Goal: Task Accomplishment & Management: Complete application form

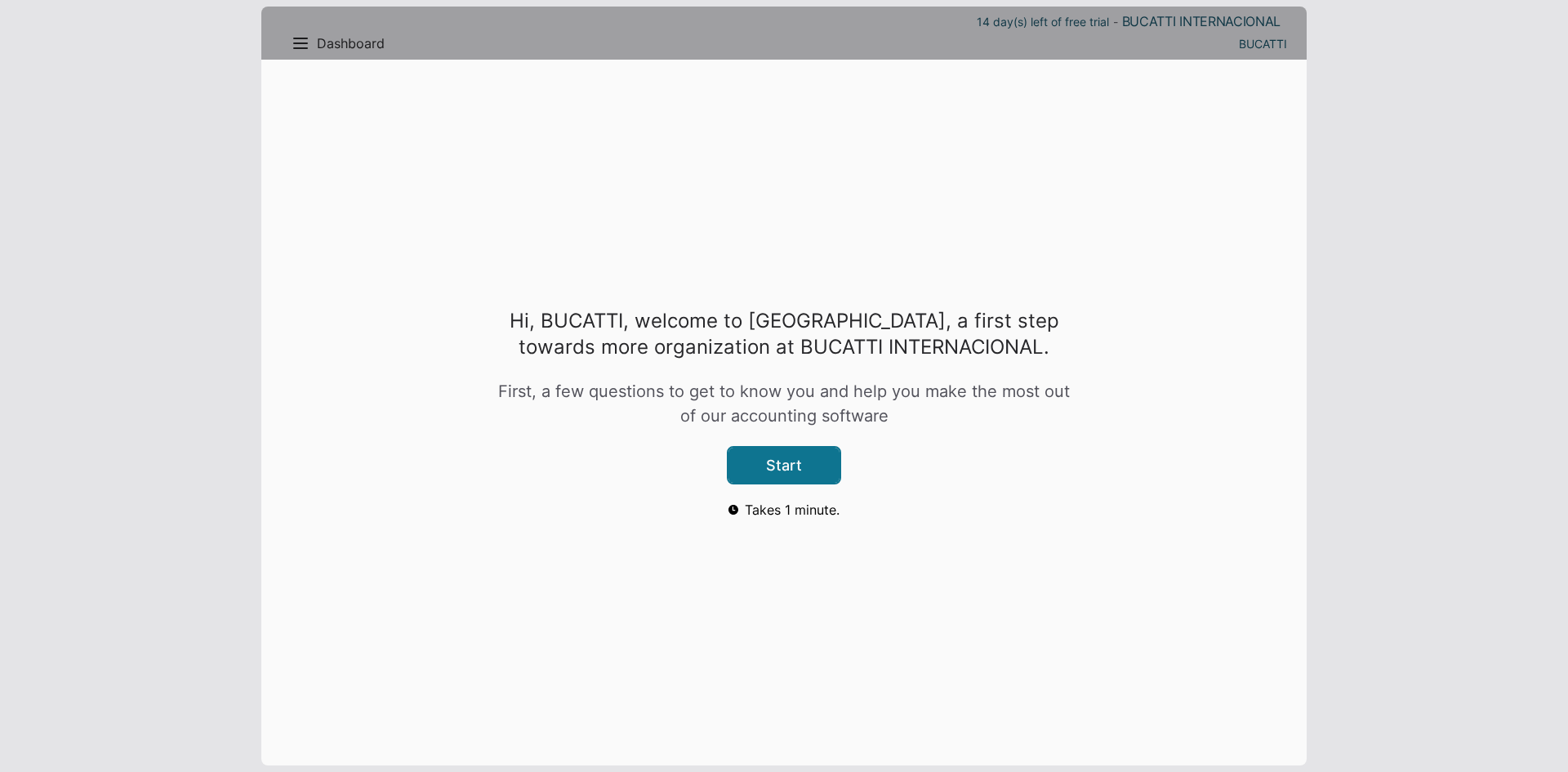
click at [755, 466] on button "Start" at bounding box center [784, 465] width 111 height 35
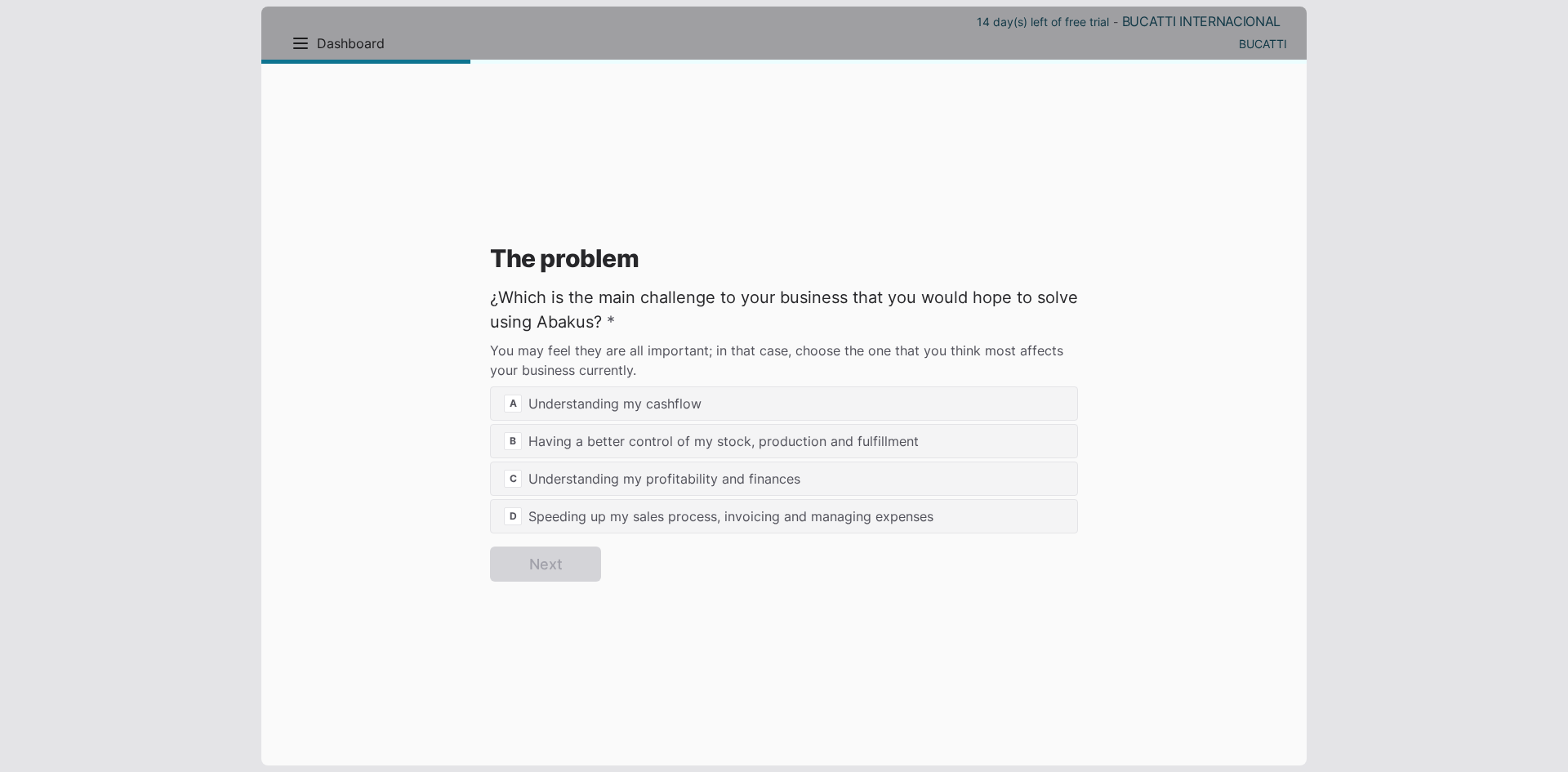
click at [710, 290] on label "¿Which is the main challenge to your business that you would hope to solve usin…" at bounding box center [784, 309] width 588 height 49
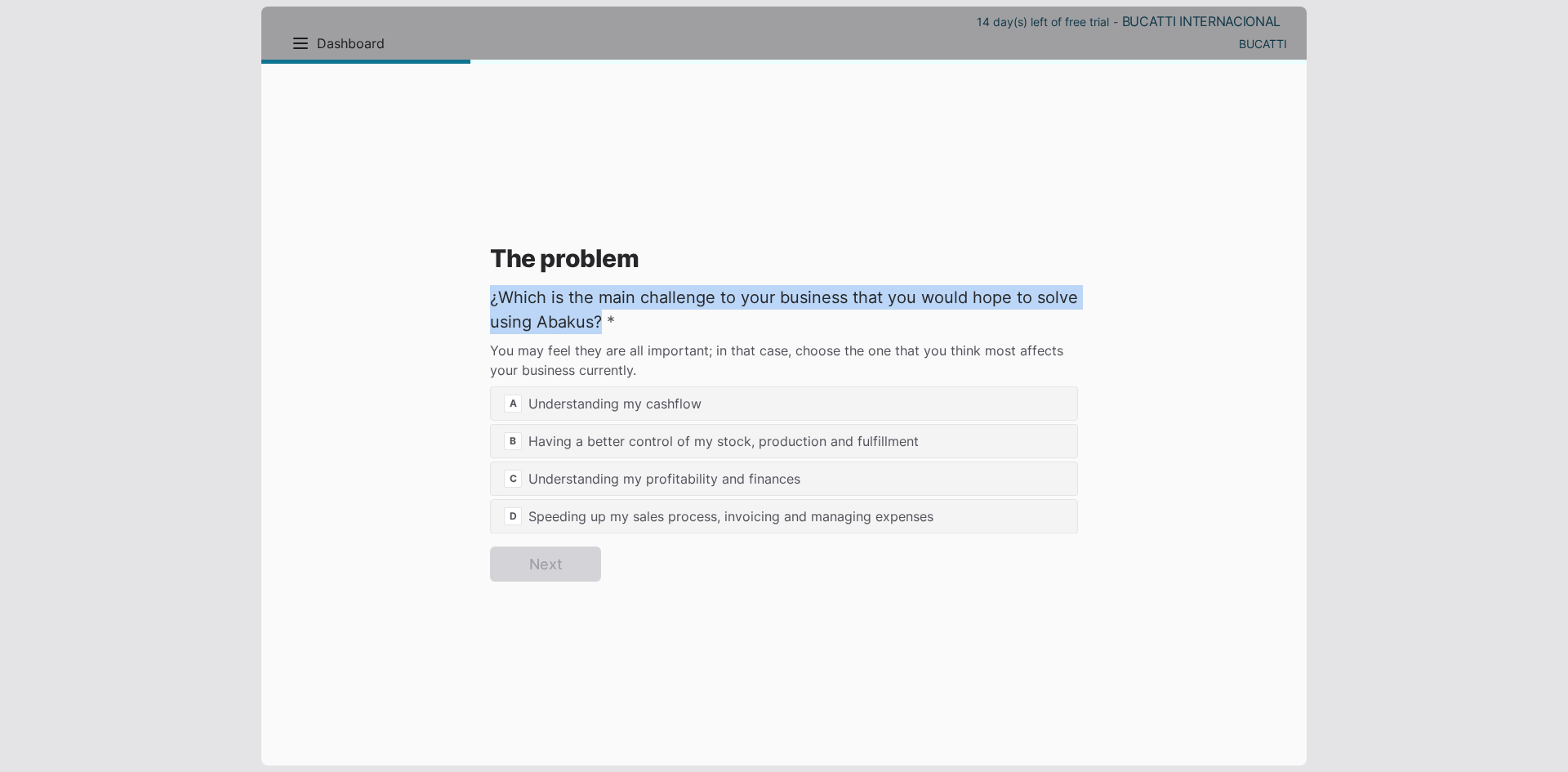
click at [710, 290] on label "¿Which is the main challenge to your business that you would hope to solve usin…" at bounding box center [784, 309] width 588 height 49
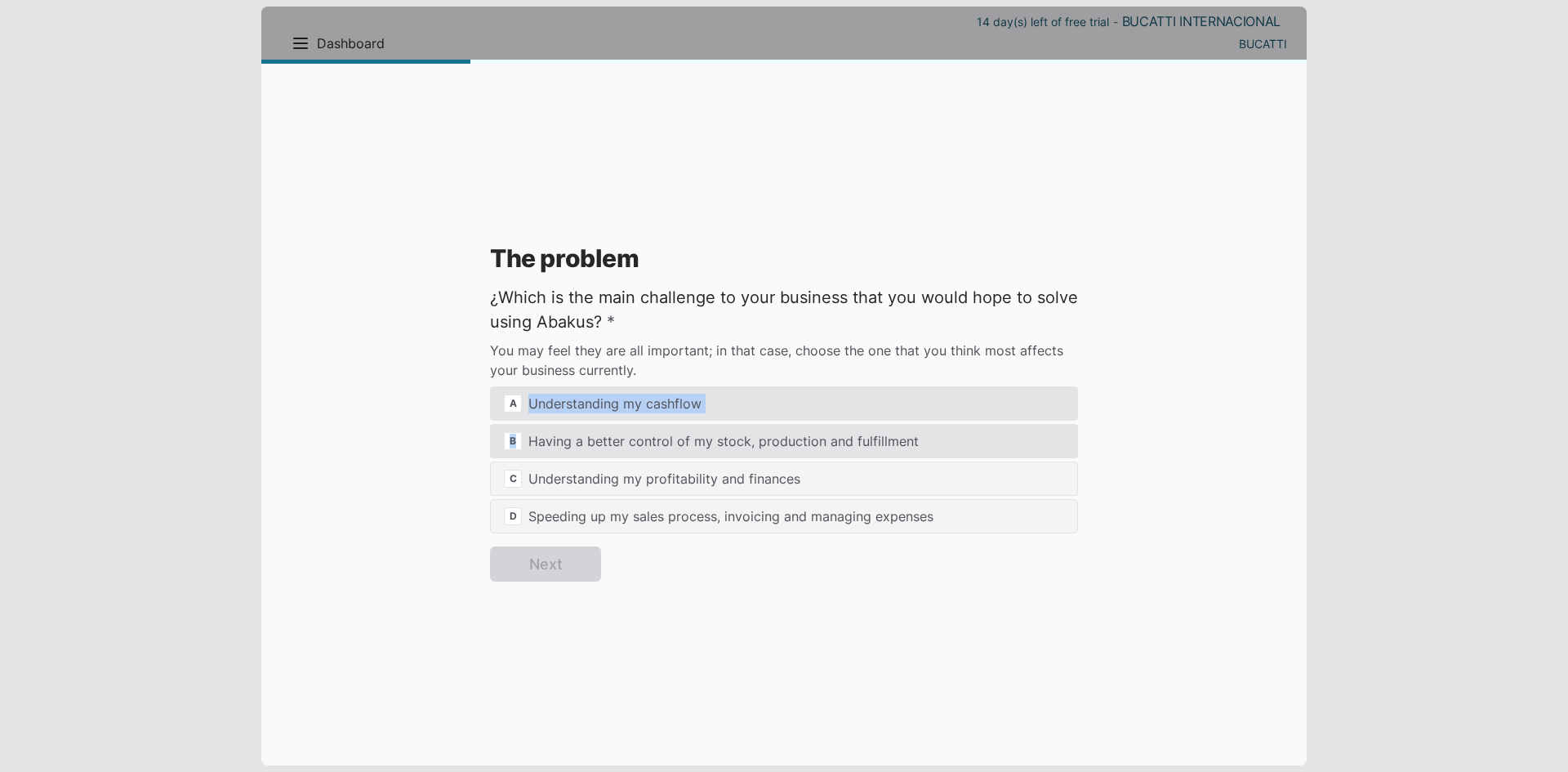
drag, startPoint x: 716, startPoint y: 399, endPoint x: 748, endPoint y: 424, distance: 40.6
click at [748, 424] on div "A Understanding my cashflow B Having a better control of my stock, production a…" at bounding box center [784, 460] width 588 height 147
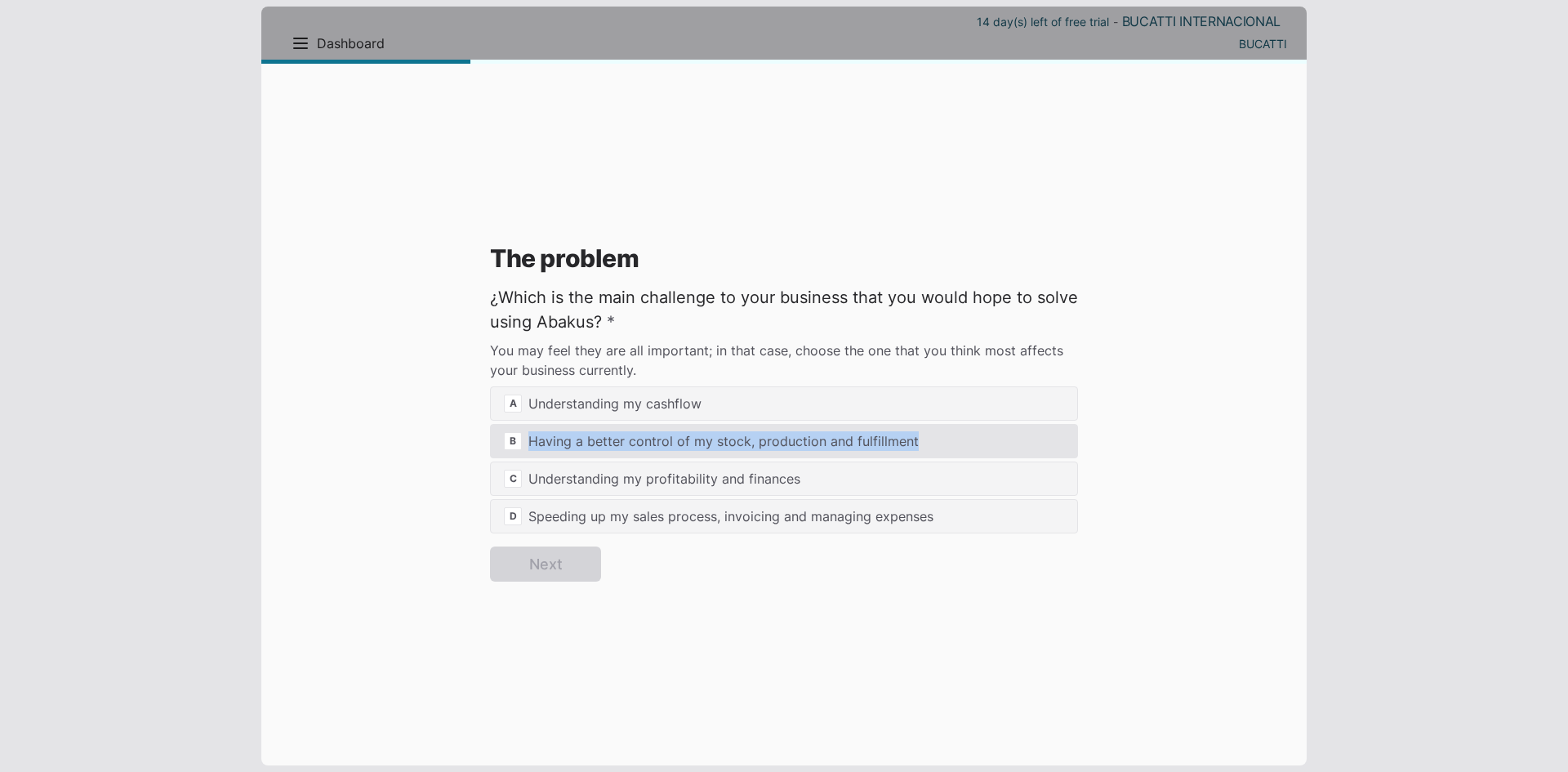
drag, startPoint x: 528, startPoint y: 438, endPoint x: 911, endPoint y: 448, distance: 383.1
click at [911, 448] on div "B Having a better control of my stock, production and fulfillment" at bounding box center [784, 441] width 588 height 34
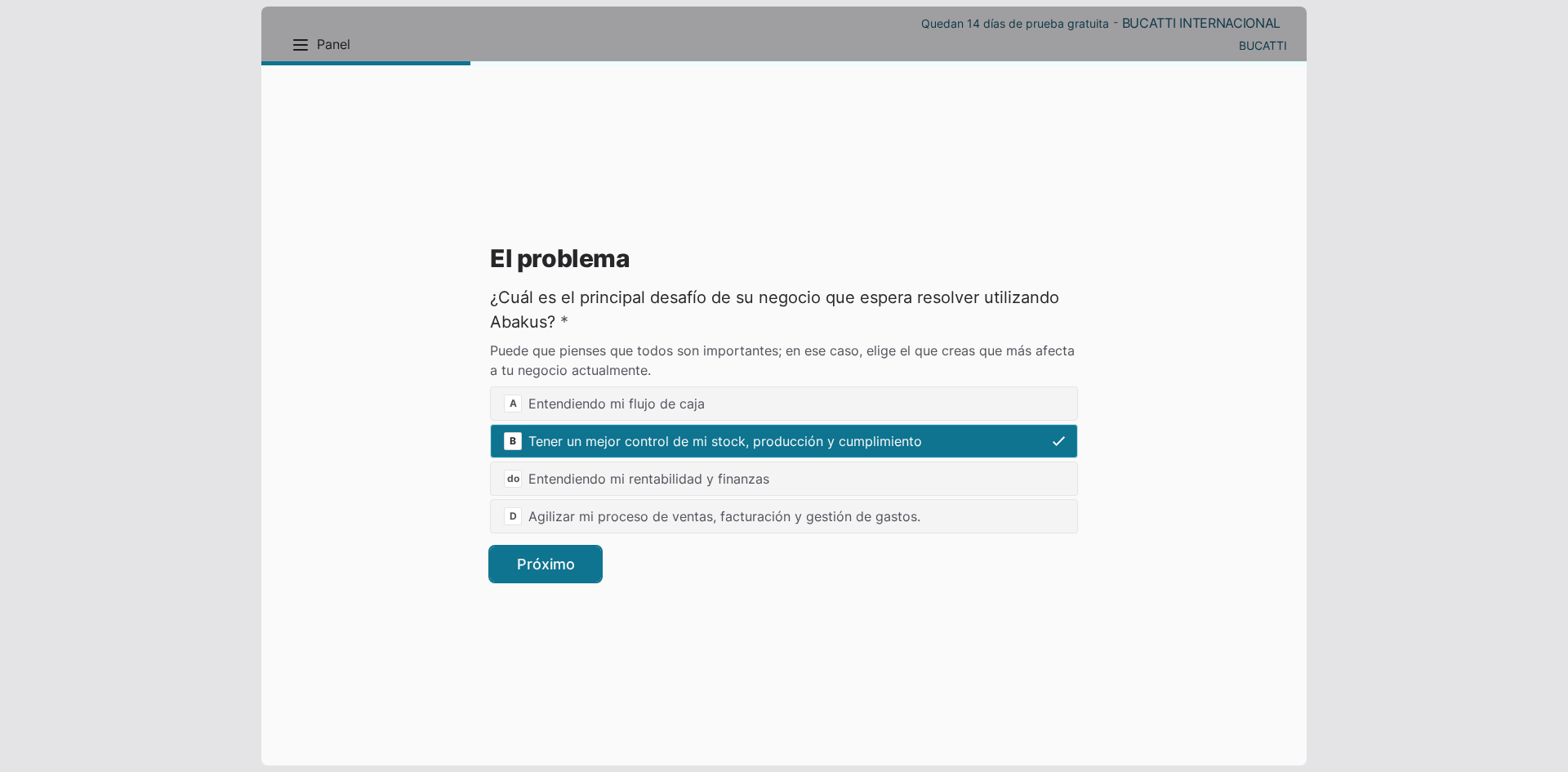
click at [584, 566] on button "Próximo" at bounding box center [546, 564] width 111 height 35
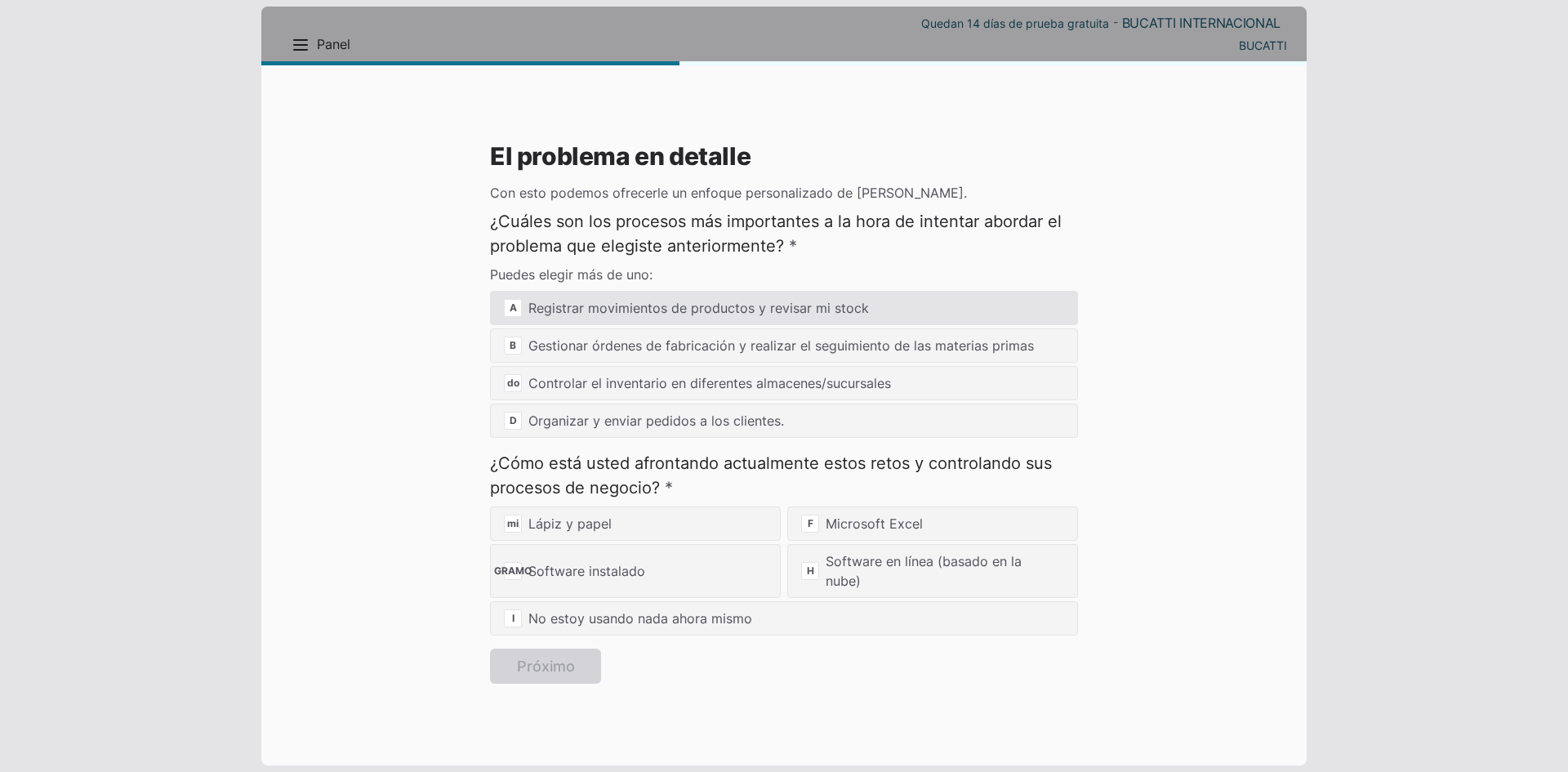
click at [920, 300] on div "A Registrar movimientos de productos y revisar mi stock" at bounding box center [784, 308] width 588 height 34
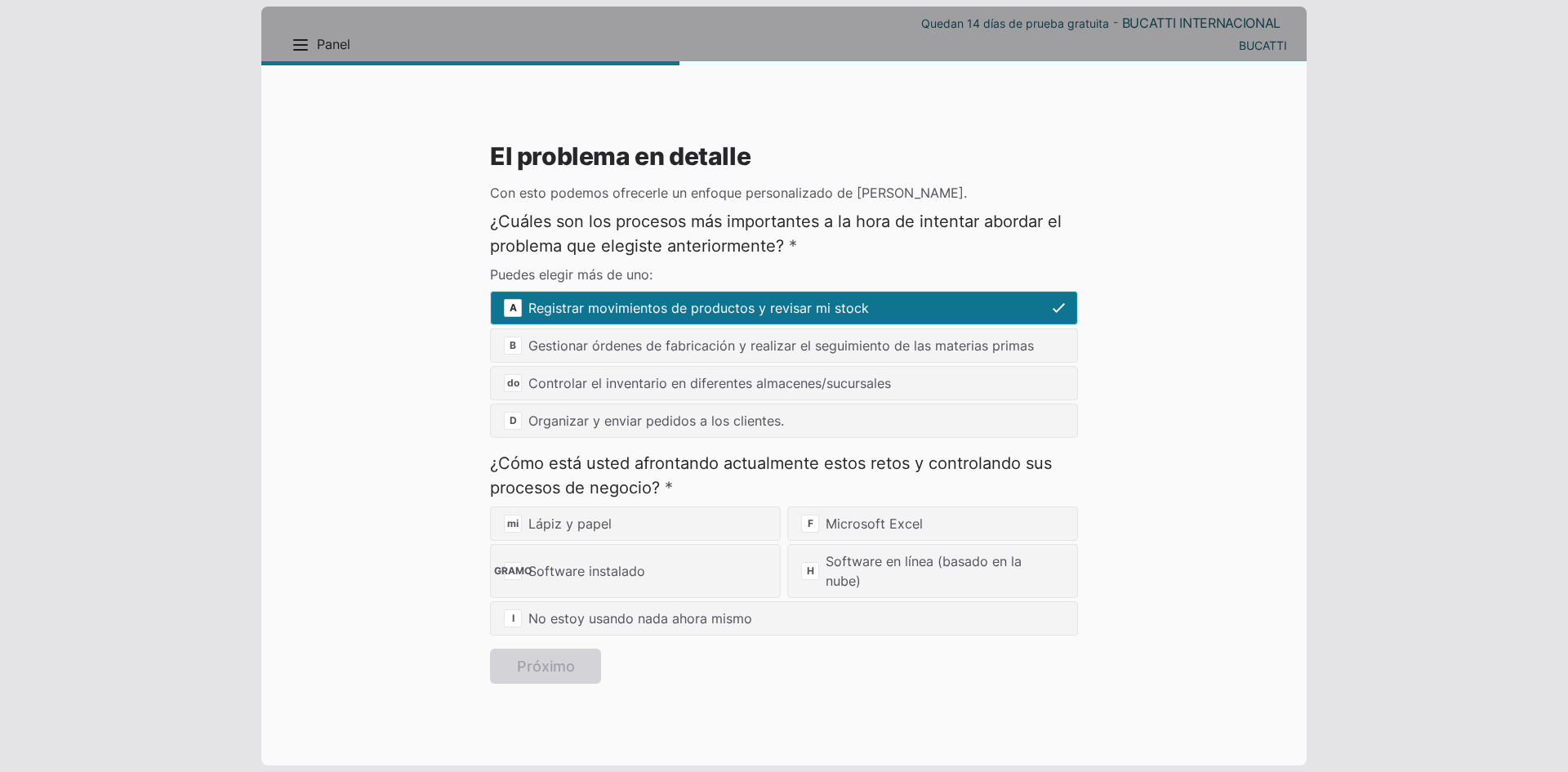
click at [780, 470] on font "¿Cómo está usted afrontando actualmente estos retos y controlando sus procesos …" at bounding box center [772, 475] width 562 height 44
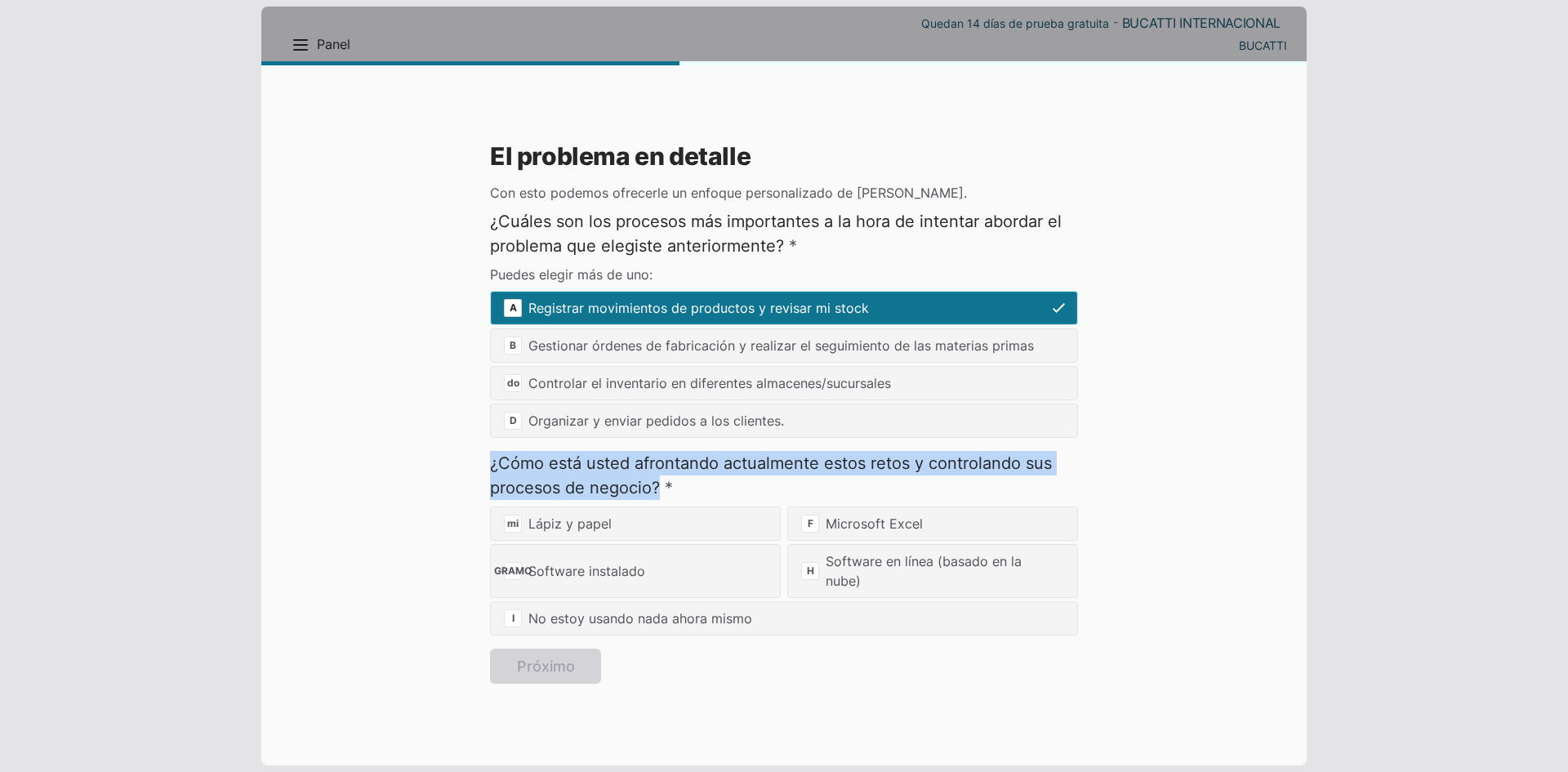
click at [780, 470] on font "¿Cómo está usted afrontando actualmente estos retos y controlando sus procesos …" at bounding box center [772, 475] width 562 height 44
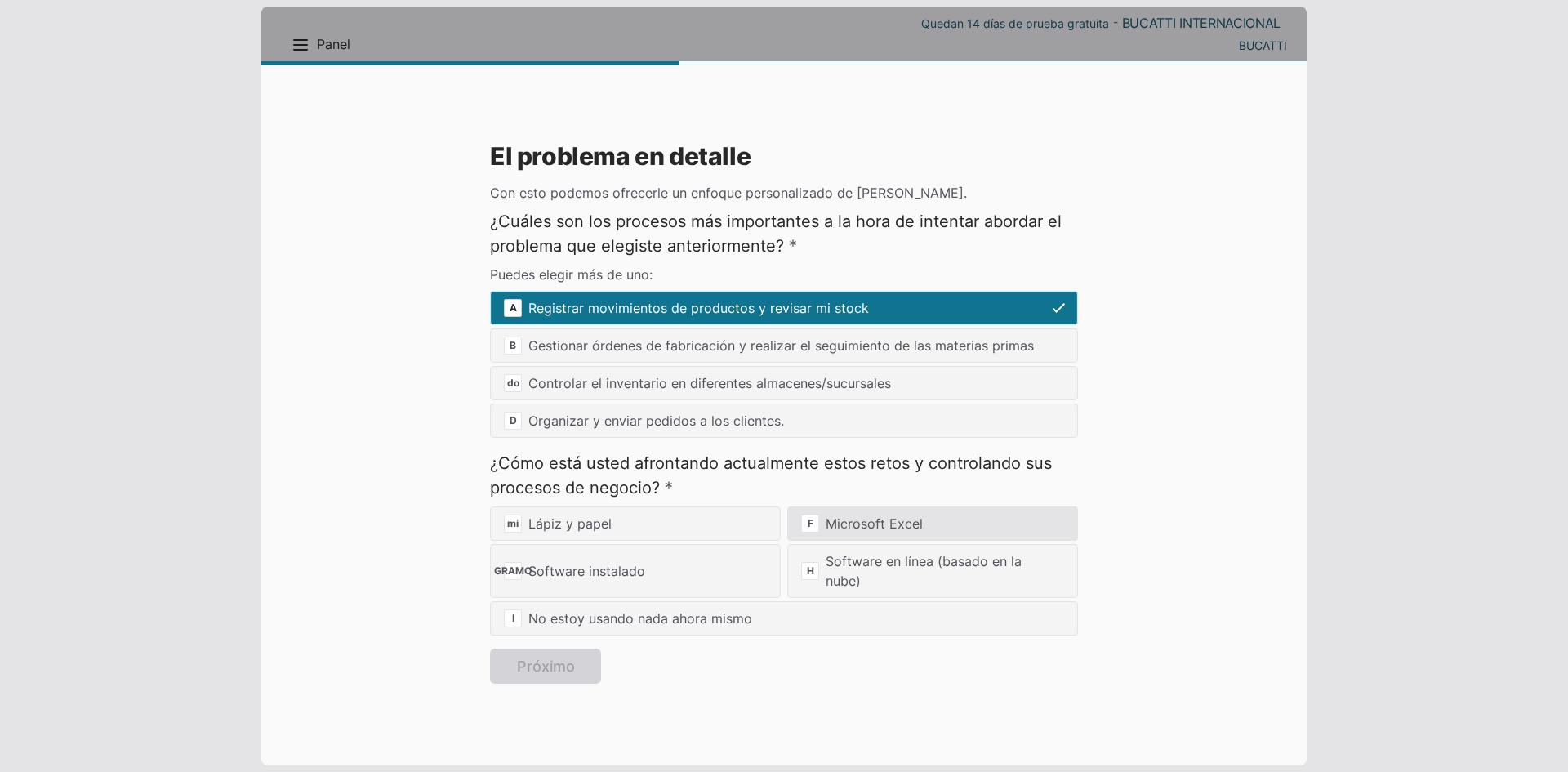
click at [868, 520] on font "Microsoft Excel" at bounding box center [875, 524] width 98 height 17
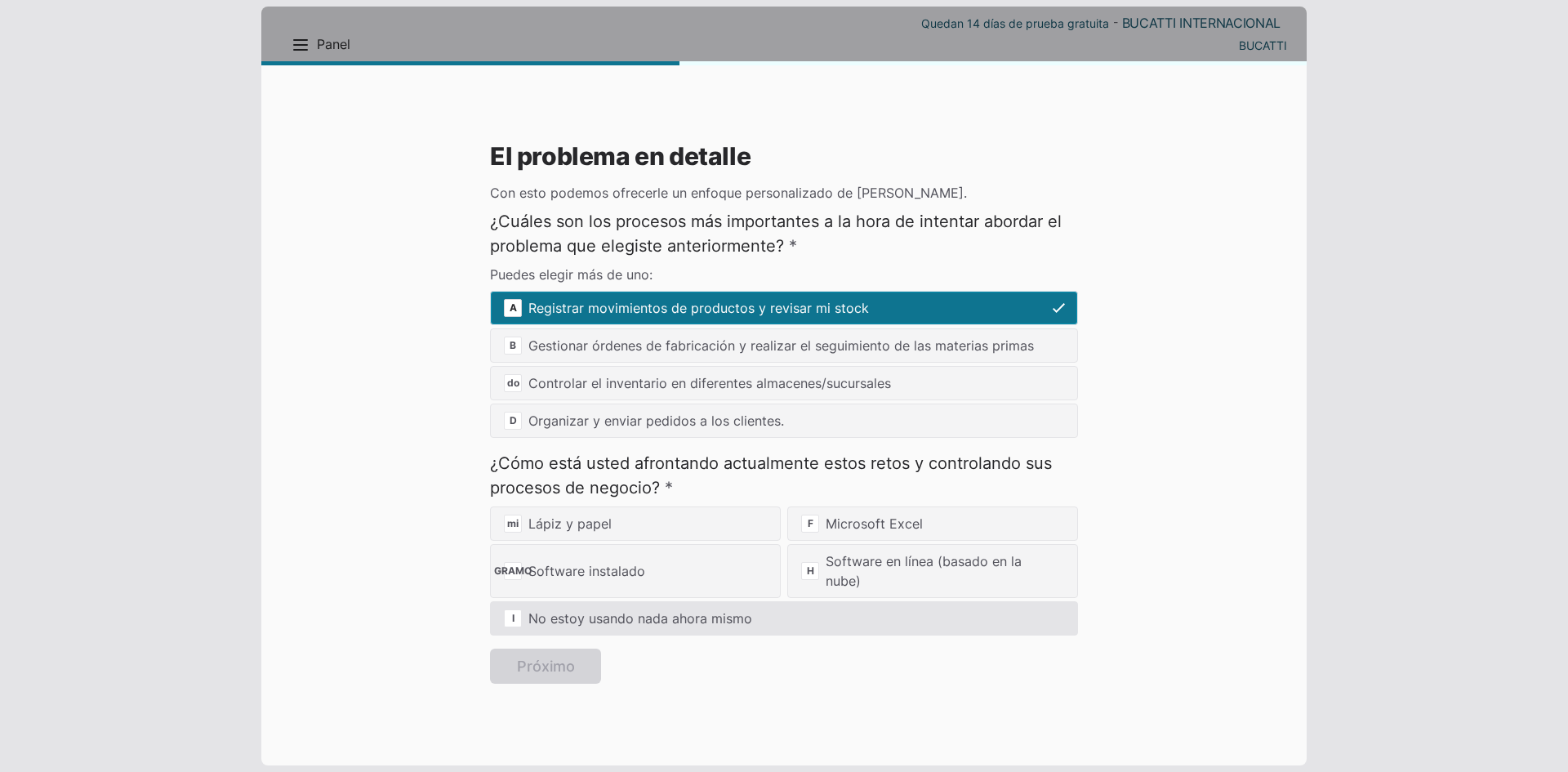
click at [660, 625] on font "No estoy usando nada ahora mismo" at bounding box center [640, 619] width 224 height 17
click at [579, 614] on font "No estoy usando nada ahora mismo" at bounding box center [640, 619] width 224 height 17
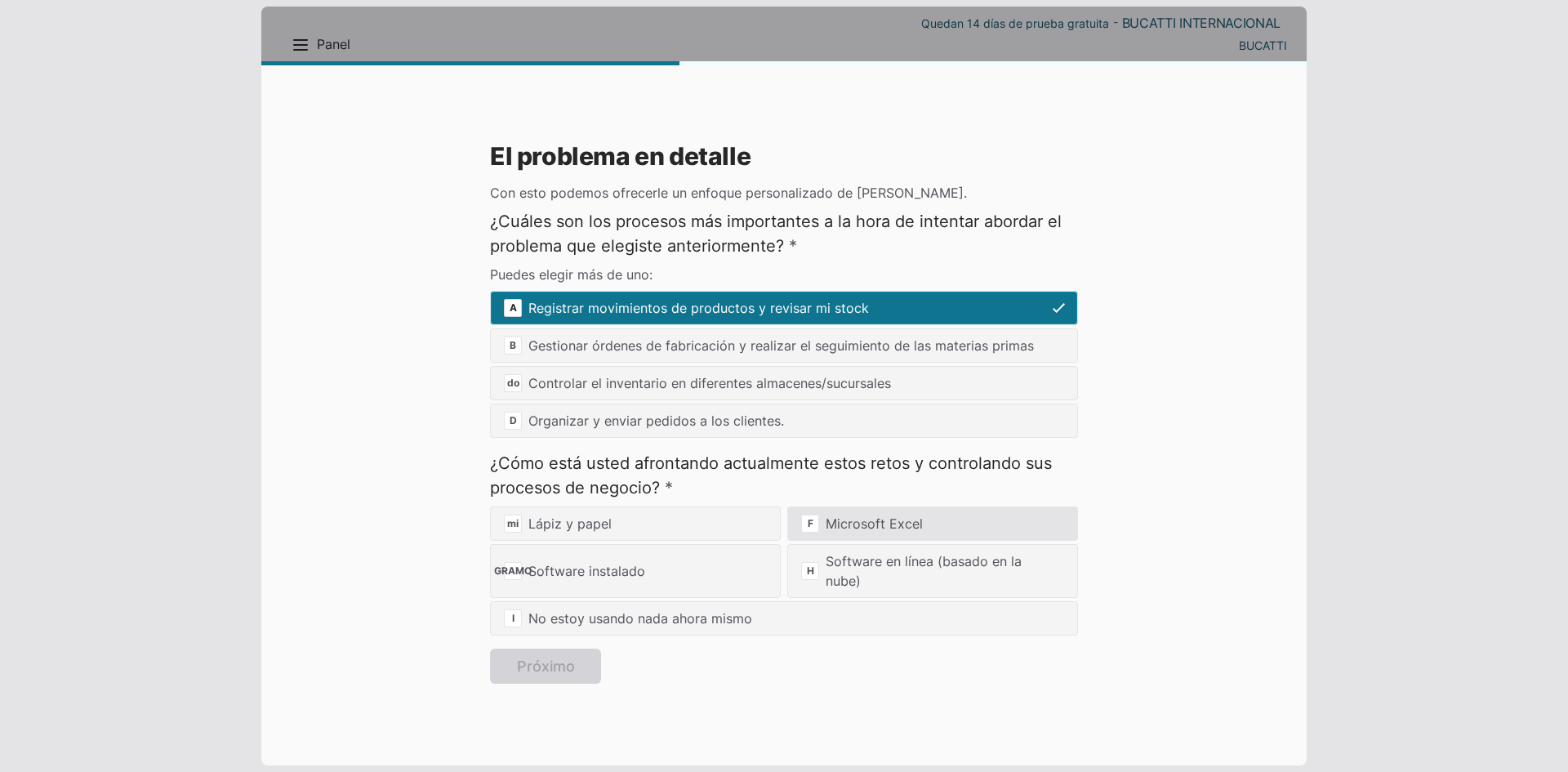
click at [893, 525] on font "Microsoft Excel" at bounding box center [875, 524] width 98 height 17
click at [884, 526] on font "Microsoft Excel" at bounding box center [875, 524] width 98 height 17
click at [828, 539] on div "F Microsoft Excel" at bounding box center [933, 523] width 291 height 34
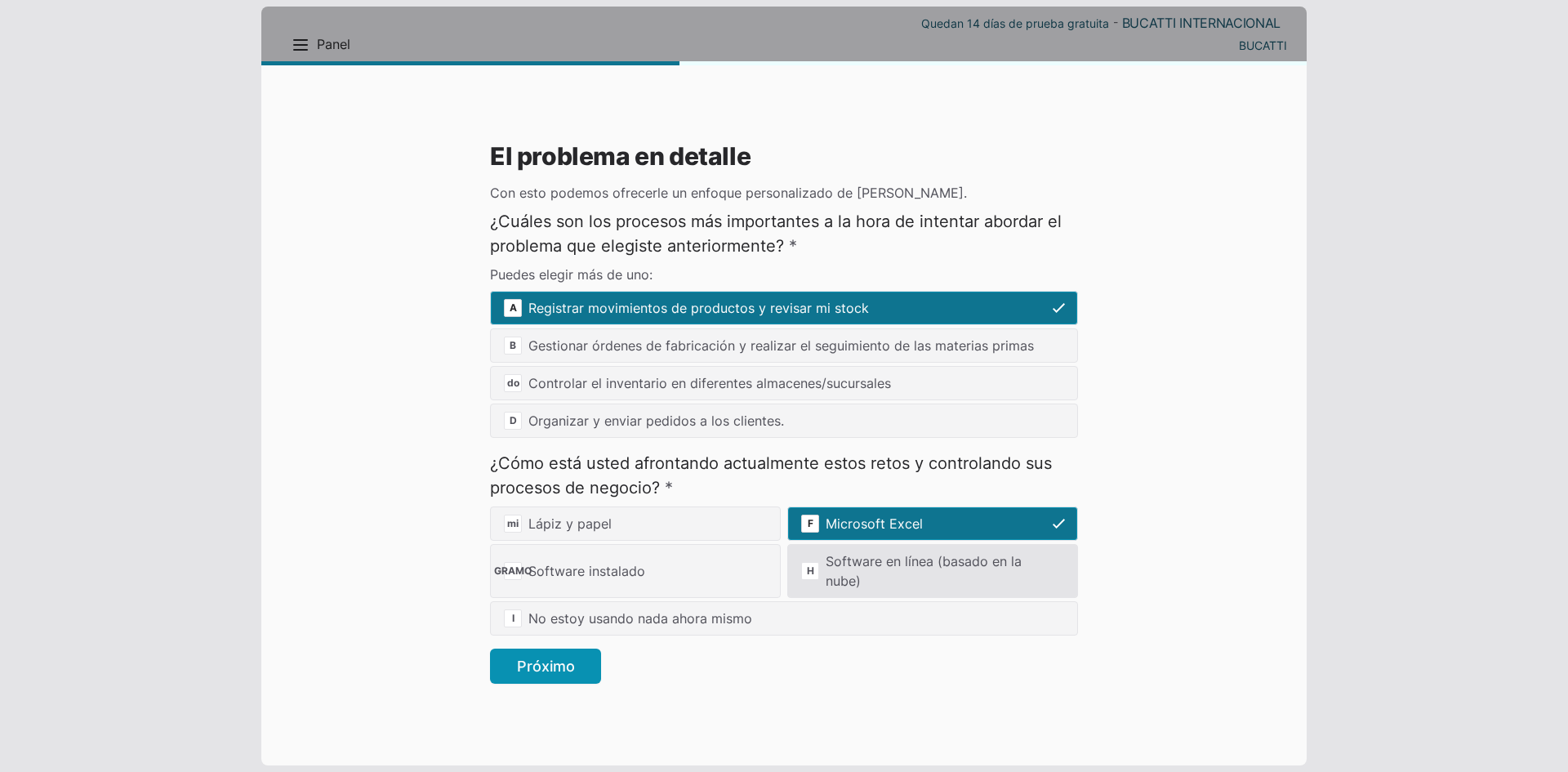
click at [807, 569] on font "H" at bounding box center [810, 570] width 7 height 12
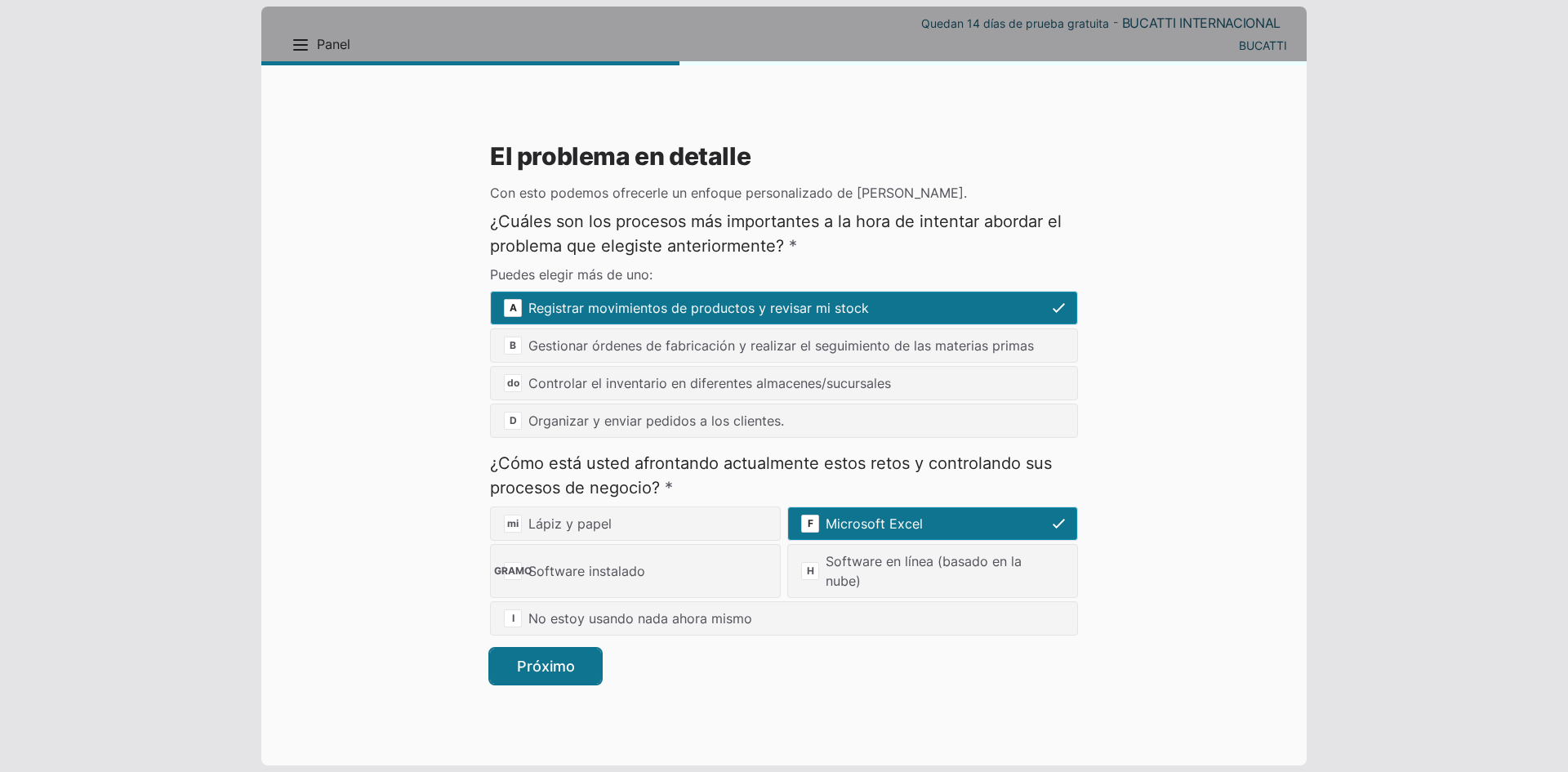
click at [577, 669] on button "Próximo" at bounding box center [546, 666] width 111 height 35
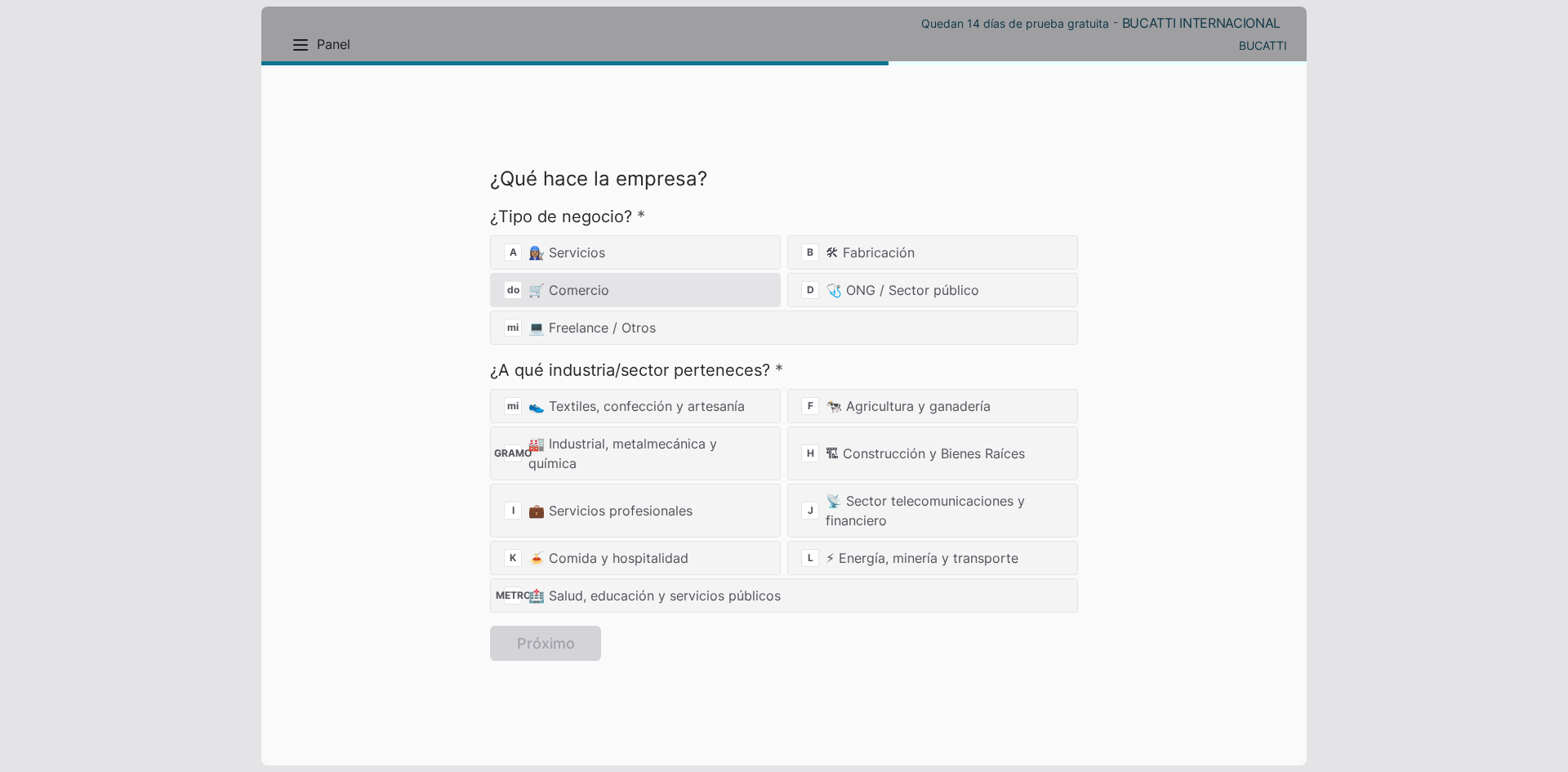
click at [654, 286] on div "do 🛒 Comercio" at bounding box center [636, 290] width 291 height 34
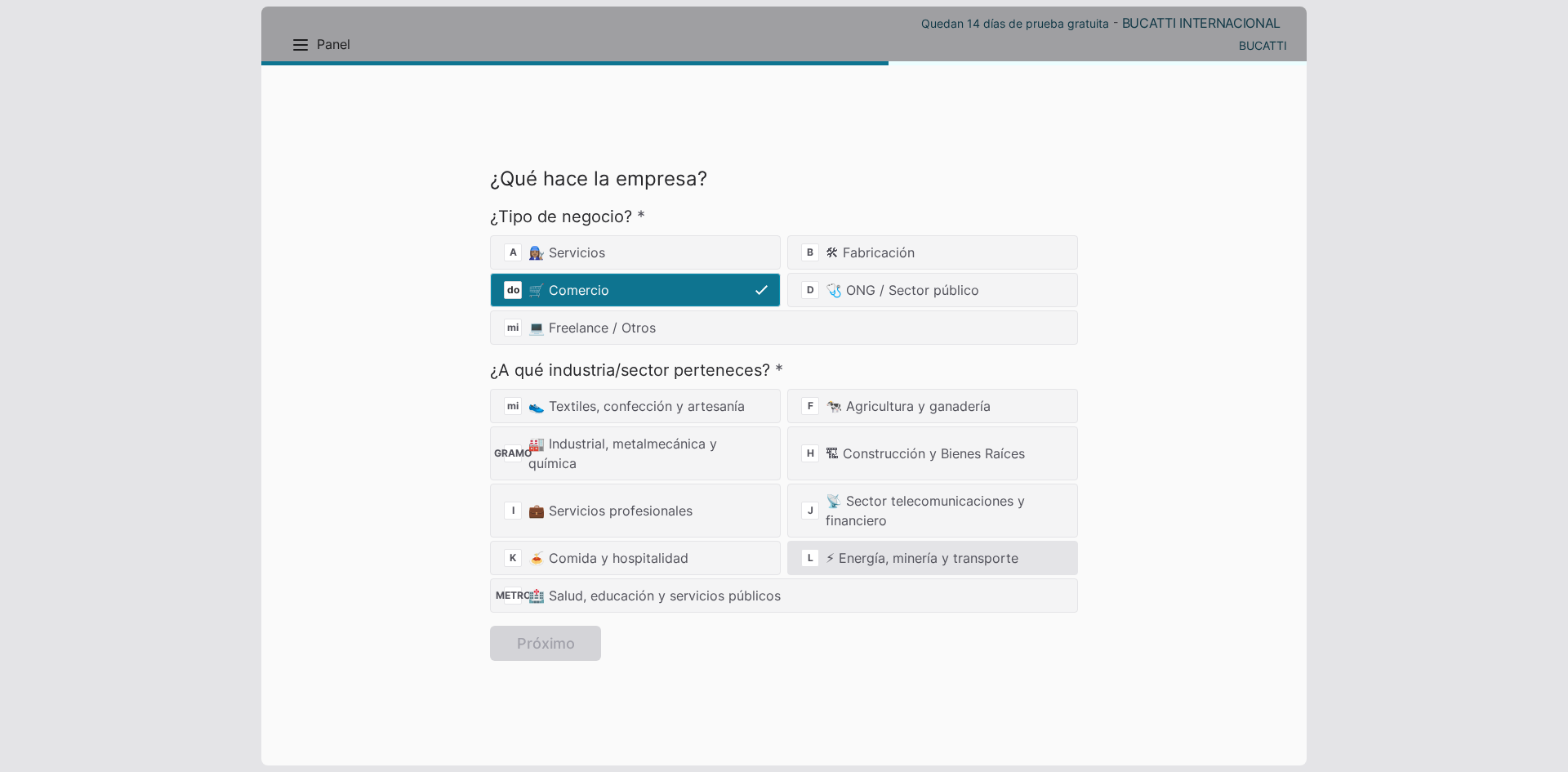
click at [859, 563] on font "⚡ Energía, minería y transporte" at bounding box center [922, 559] width 193 height 17
click at [1000, 545] on div "L ⚡ Energía, minería y transporte" at bounding box center [933, 558] width 291 height 34
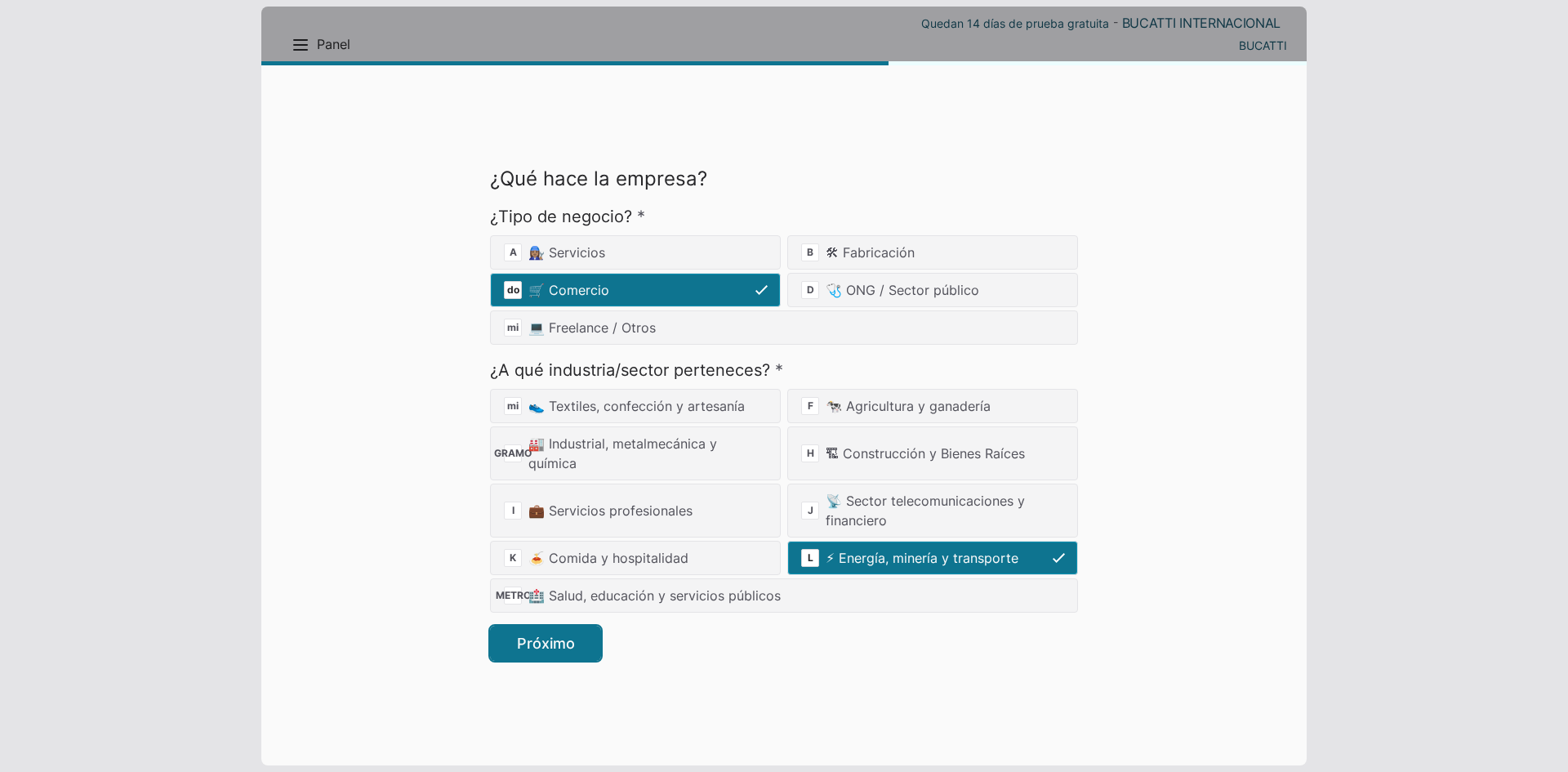
click at [565, 651] on font "Próximo" at bounding box center [546, 643] width 58 height 17
click at [525, 648] on font "Próximo" at bounding box center [546, 643] width 58 height 17
click at [522, 644] on font "Próximo" at bounding box center [546, 643] width 58 height 17
click at [574, 629] on button "Próximo" at bounding box center [546, 644] width 111 height 35
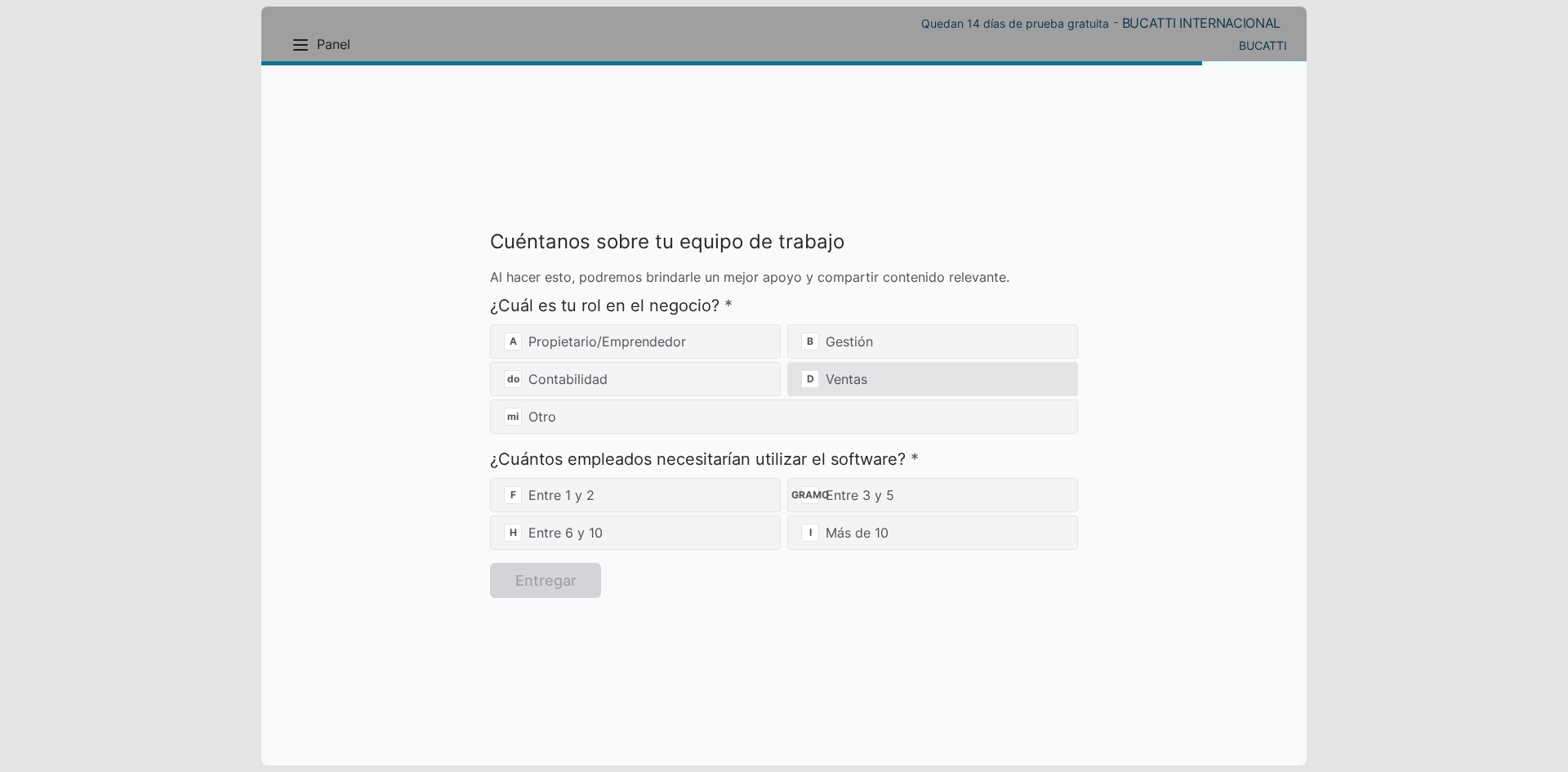
click at [857, 375] on font "Ventas" at bounding box center [847, 379] width 41 height 17
click at [851, 384] on font "Ventas" at bounding box center [847, 379] width 41 height 17
click at [819, 383] on span "D" at bounding box center [810, 379] width 18 height 18
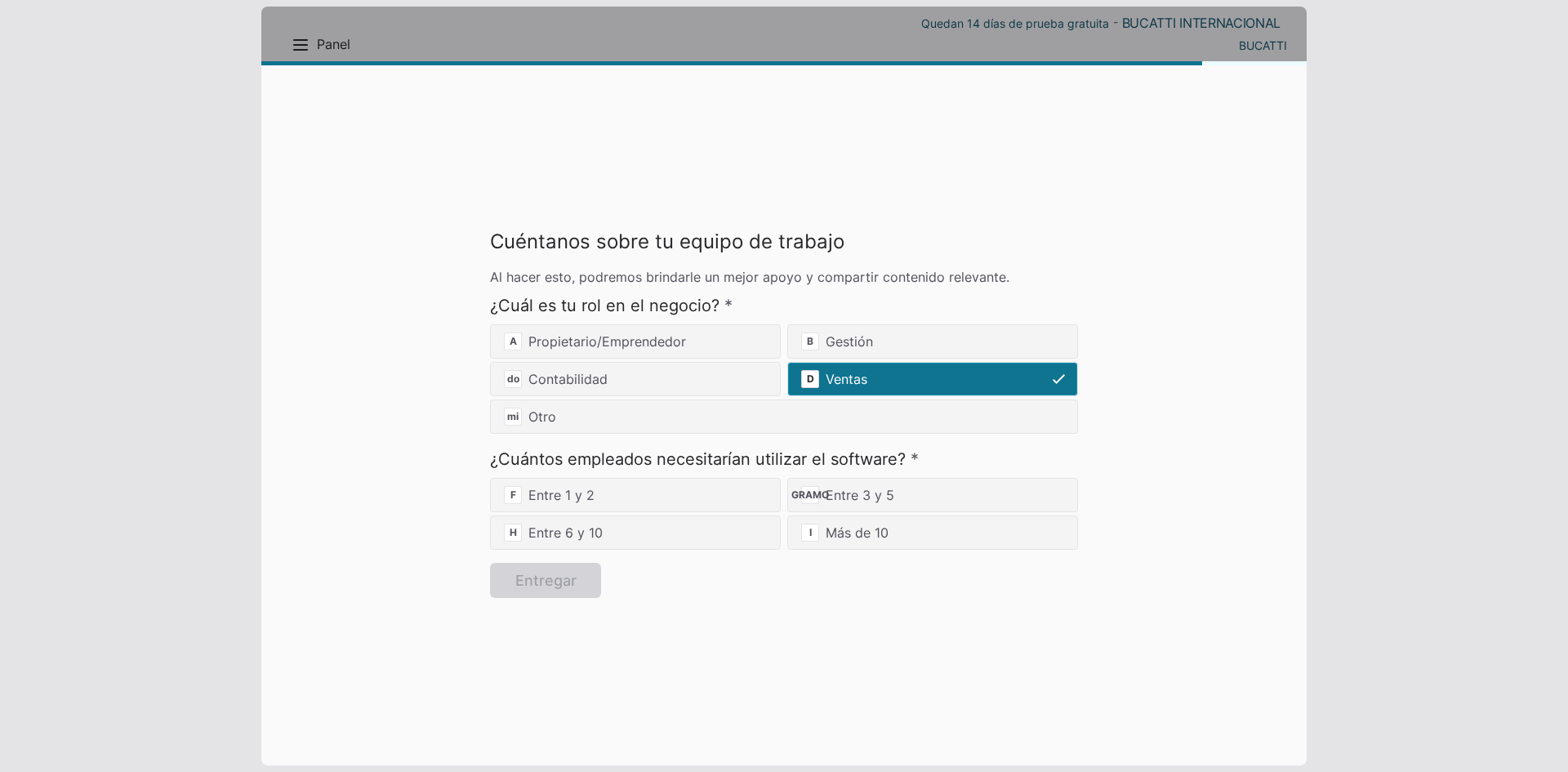
click at [819, 383] on span "D" at bounding box center [810, 379] width 18 height 18
click at [553, 505] on font "Entre 1 y 2" at bounding box center [562, 496] width 66 height 20
click at [596, 496] on div "F Entre 1 y 2" at bounding box center [636, 495] width 291 height 34
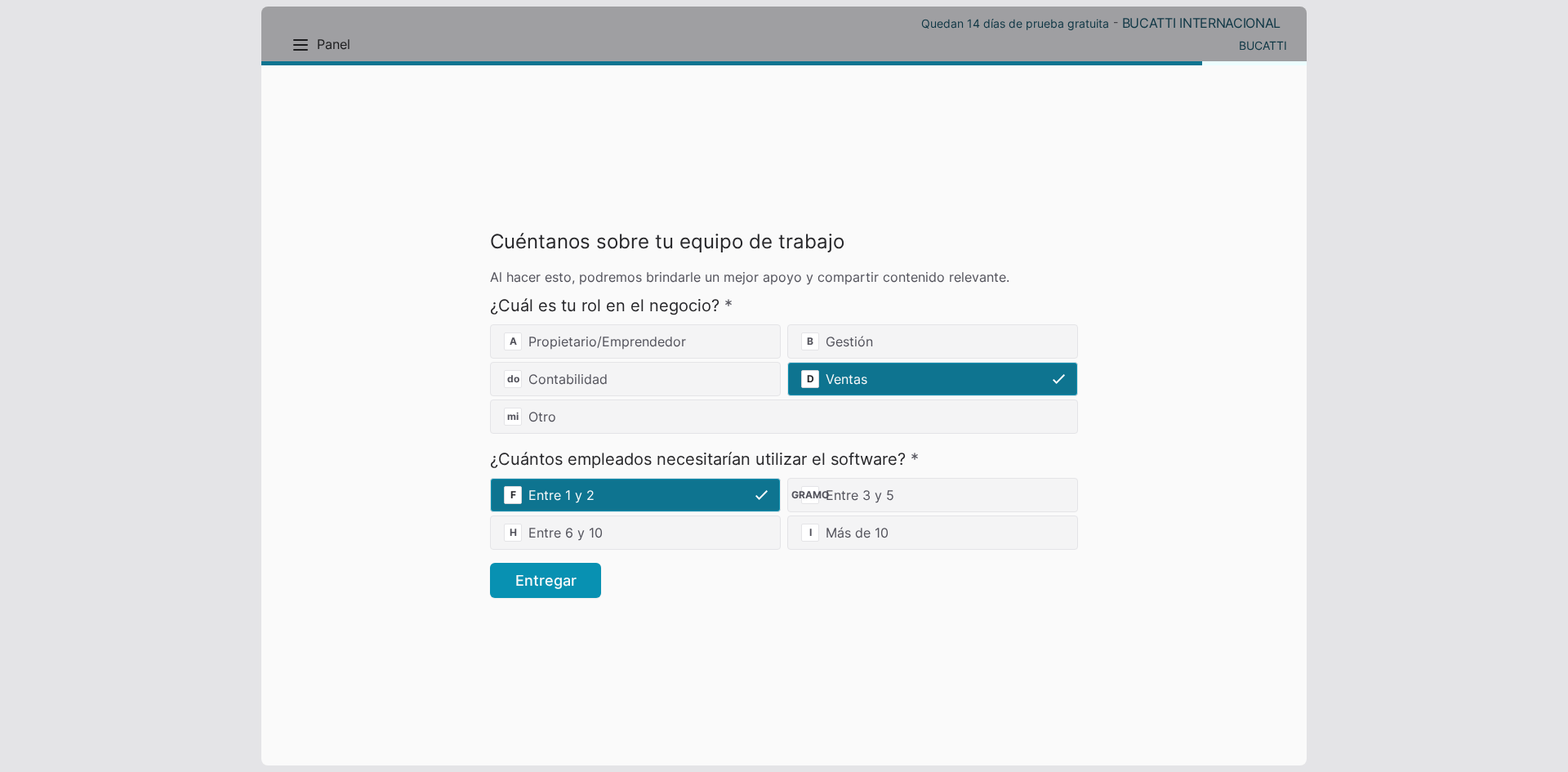
click at [715, 495] on div "F Entre 1 y 2 GRAMO Entre 3 y 5 H Entre 6 y 10 I Más de 10" at bounding box center [784, 514] width 588 height 72
click at [535, 583] on font "Entregar" at bounding box center [546, 580] width 61 height 17
click at [533, 587] on font "Entregar" at bounding box center [546, 580] width 61 height 17
click at [543, 587] on font "Entregar" at bounding box center [546, 580] width 61 height 17
click at [561, 571] on font "Entregar" at bounding box center [546, 580] width 61 height 22
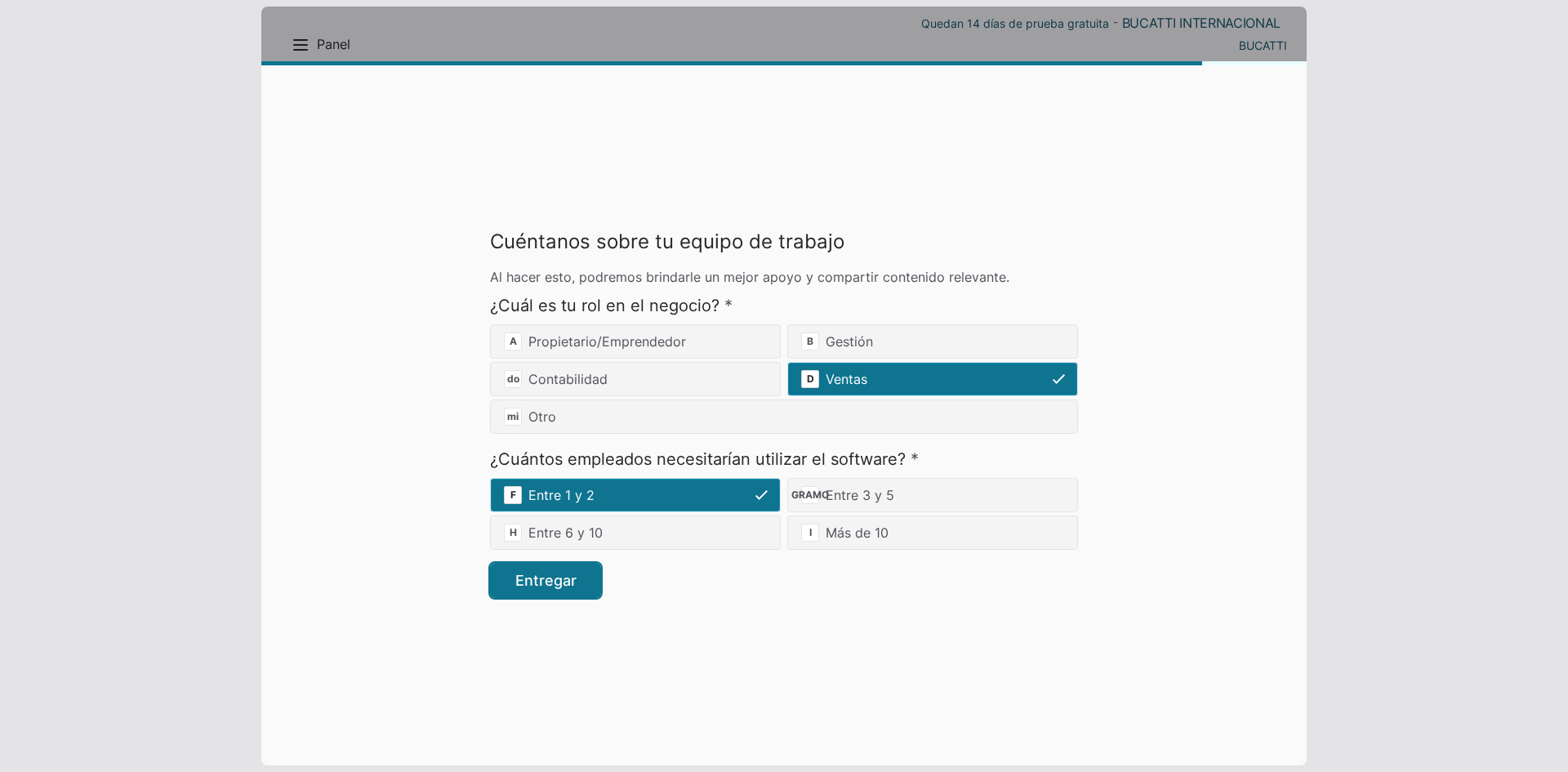
click at [571, 590] on button "Entregar" at bounding box center [546, 581] width 111 height 35
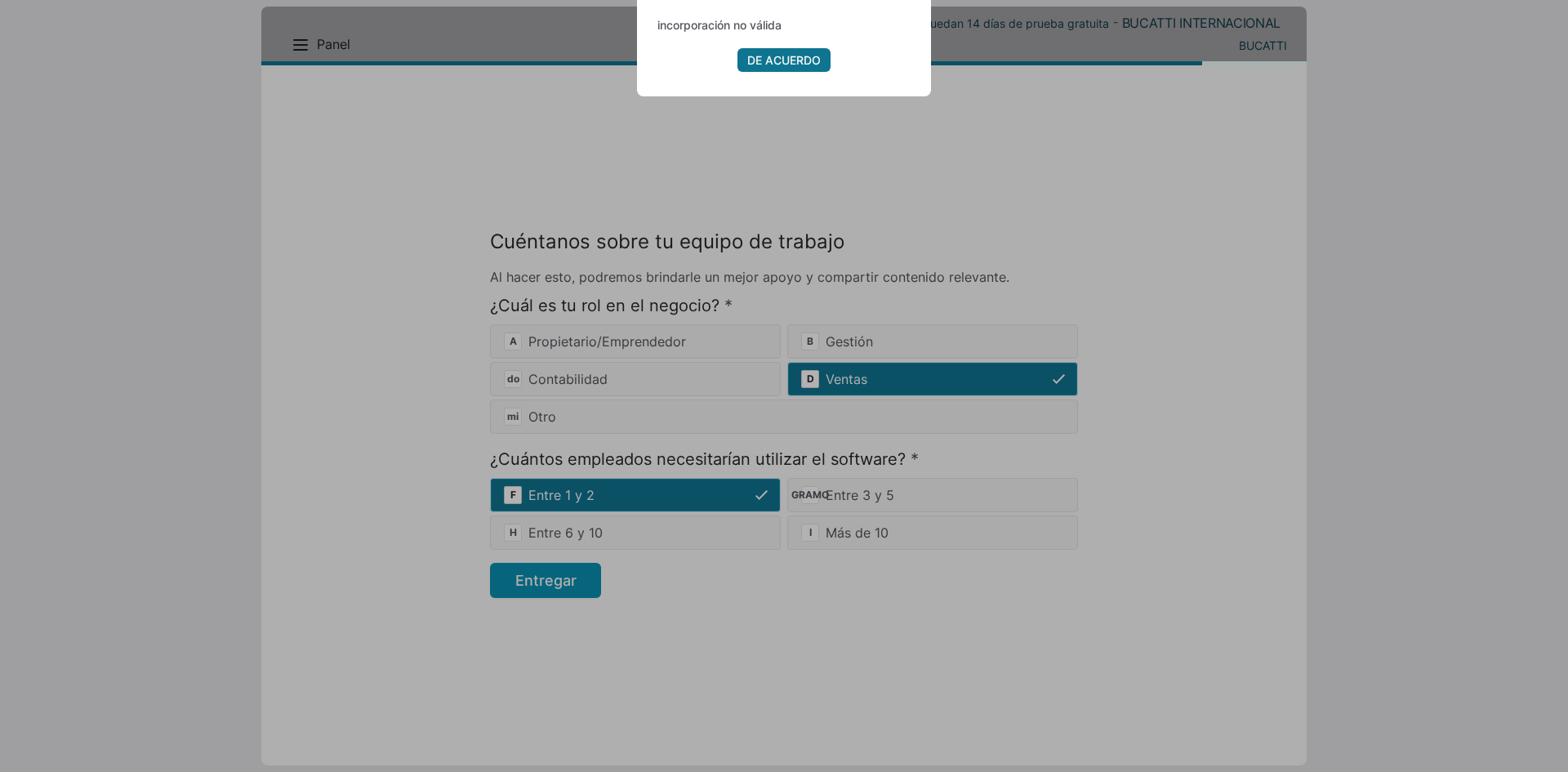
click at [781, 53] on font "DE ACUERDO" at bounding box center [784, 60] width 74 height 14
click at [785, 63] on font "DE ACUERDO" at bounding box center [784, 60] width 74 height 14
click at [785, 66] on font "DE ACUERDO" at bounding box center [784, 60] width 74 height 14
